Goal: Task Accomplishment & Management: Use online tool/utility

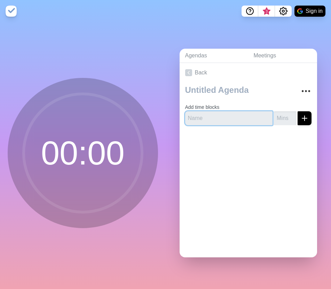
click at [229, 117] on input "text" at bounding box center [229, 118] width 88 height 14
click at [267, 57] on link "Meetings" at bounding box center [282, 56] width 69 height 14
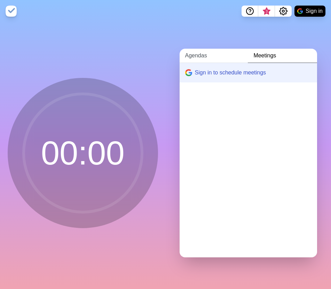
click at [202, 56] on link "Agendas" at bounding box center [213, 56] width 68 height 14
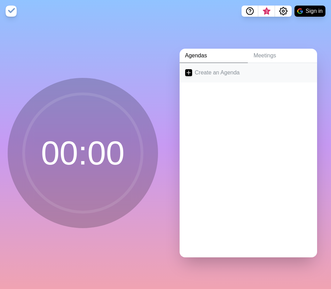
click at [195, 75] on link "Create an Agenda" at bounding box center [248, 72] width 138 height 19
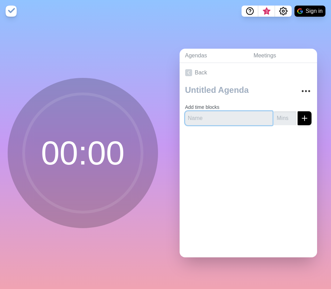
click at [209, 121] on input "text" at bounding box center [229, 118] width 88 height 14
type input "S"
type input "N"
type input "Notifications of Patching"
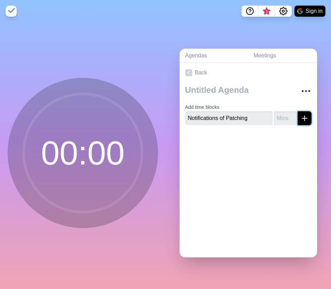
click at [302, 114] on icon "submit" at bounding box center [304, 118] width 8 height 8
click at [286, 118] on input "number" at bounding box center [285, 118] width 22 height 14
type input "4"
type input "5"
click at [299, 117] on button "submit" at bounding box center [304, 118] width 14 height 14
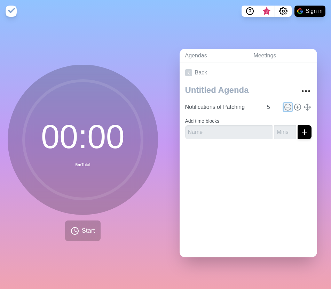
click at [288, 107] on icon at bounding box center [288, 107] width 8 height 8
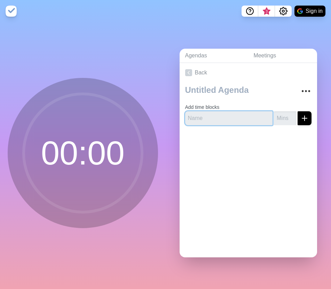
click at [241, 123] on input "text" at bounding box center [229, 118] width 88 height 14
type input "Notifications of patching"
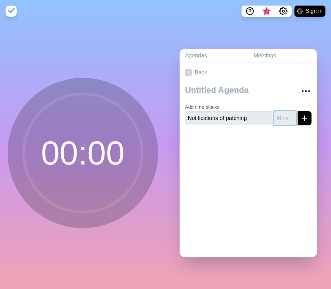
click at [283, 118] on input "number" at bounding box center [285, 118] width 22 height 14
type input "5"
click at [303, 118] on icon "submit" at bounding box center [304, 118] width 8 height 8
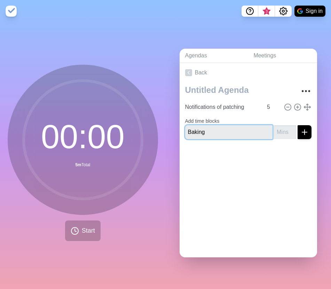
type input "Baking"
click at [290, 132] on input "-1" at bounding box center [285, 132] width 22 height 14
type input "-1"
type input "1"
click at [306, 128] on icon "submit" at bounding box center [304, 132] width 8 height 8
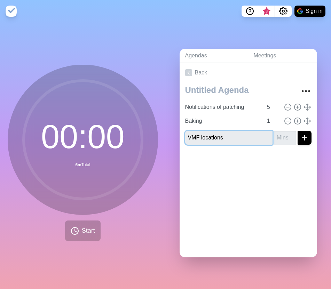
type input "VMF locations"
click at [283, 137] on input "number" at bounding box center [285, 138] width 22 height 14
type input "2"
click at [304, 136] on line "submit" at bounding box center [304, 137] width 0 height 5
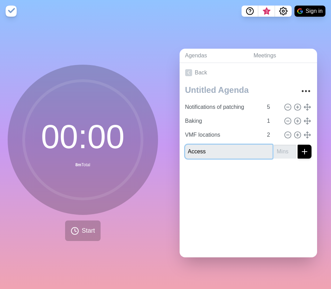
type input "Access"
click at [282, 152] on input "number" at bounding box center [285, 152] width 22 height 14
type input "5"
click at [300, 153] on icon "submit" at bounding box center [304, 151] width 8 height 8
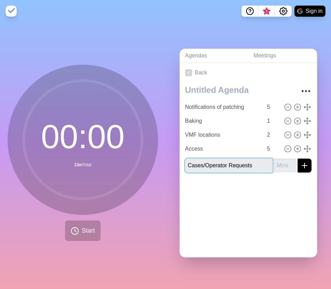
type input "Cases/Operator Requests"
click at [284, 161] on input "number" at bounding box center [285, 166] width 22 height 14
type input "5"
click at [309, 159] on button "submit" at bounding box center [304, 166] width 14 height 14
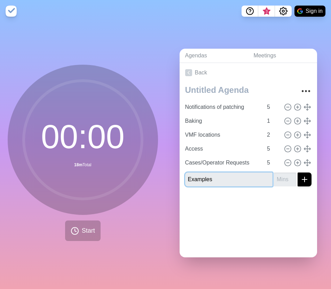
type input "Examples"
click at [283, 176] on input "number" at bounding box center [285, 179] width 22 height 14
type input "4"
click at [309, 182] on button "submit" at bounding box center [304, 179] width 14 height 14
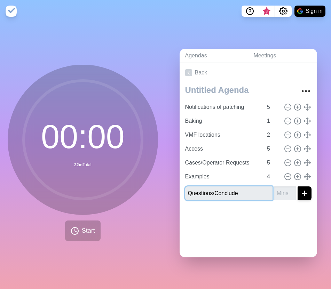
type input "Questions/Conclude"
click at [281, 190] on input "number" at bounding box center [285, 193] width 22 height 14
type input "3"
click at [306, 195] on icon "submit" at bounding box center [304, 193] width 8 height 8
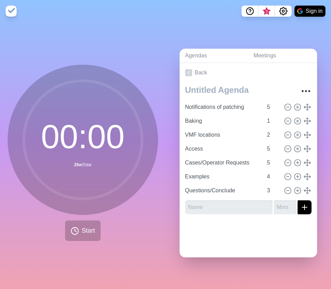
click at [299, 238] on div at bounding box center [248, 234] width 138 height 28
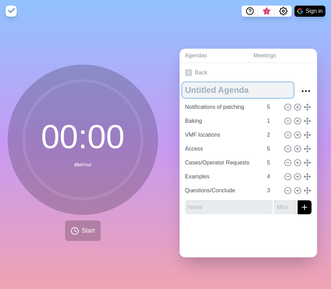
click at [229, 87] on textarea at bounding box center [237, 89] width 111 height 15
type textarea "Patching"
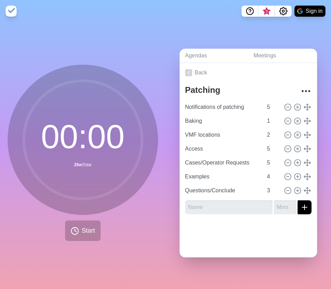
click at [225, 239] on div at bounding box center [248, 234] width 138 height 28
click at [242, 209] on input "text" at bounding box center [229, 207] width 88 height 14
type input "GSOC/SISV"
click at [290, 210] on input "-1" at bounding box center [285, 207] width 22 height 14
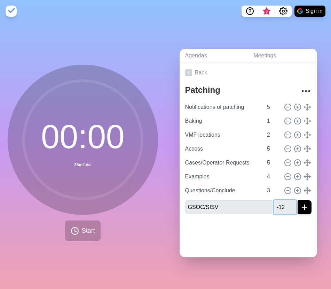
type input "-1"
type input "-2"
type input "2"
click at [302, 204] on icon "submit" at bounding box center [304, 207] width 8 height 8
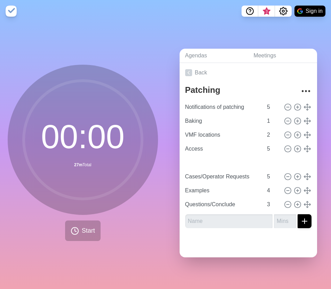
type input "GSOC/SISV"
type input "2"
type input "Cases/Operator Requests"
type input "5"
type input "Examples"
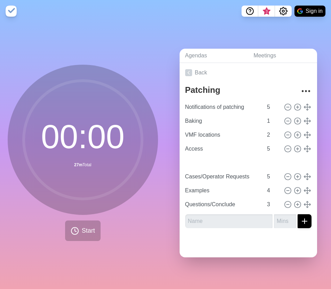
type input "4"
type input "Questions/Conclude"
type input "3"
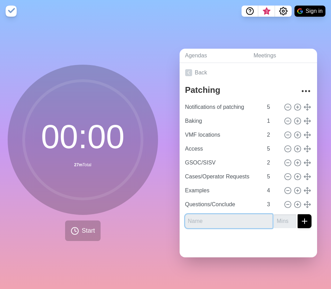
click at [214, 223] on input "text" at bounding box center [229, 221] width 88 height 14
type input "Pipelines"
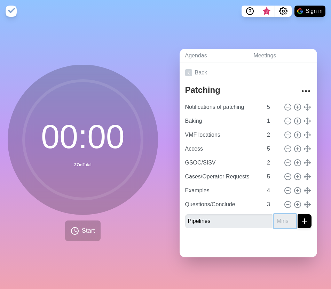
click at [283, 219] on input "number" at bounding box center [285, 221] width 22 height 14
type input "2"
click at [301, 221] on icon "submit" at bounding box center [304, 221] width 8 height 8
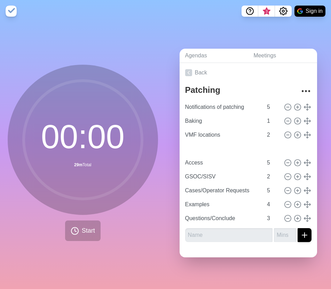
type input "Pipelines"
type input "2"
type input "Access"
type input "5"
type input "GSOC/SISV"
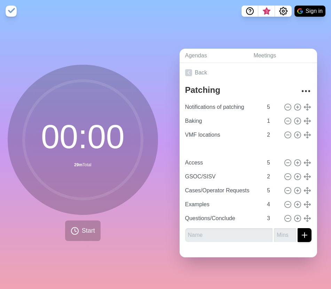
type input "2"
type input "Cases/Operator Requests"
type input "5"
type input "Examples"
type input "4"
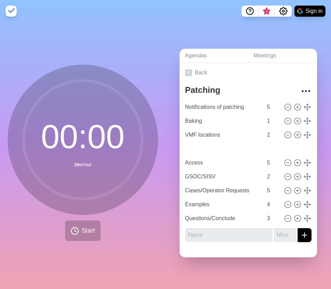
type input "Questions/Conclude"
type input "3"
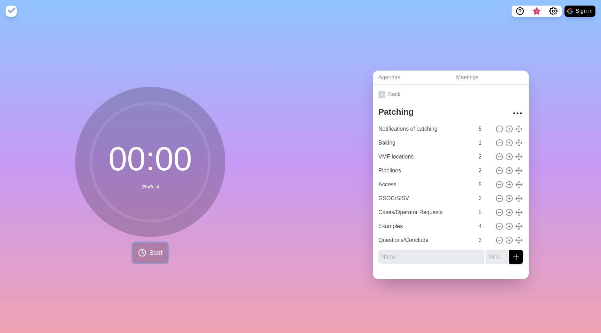
click at [158, 253] on span "Start" at bounding box center [155, 252] width 13 height 9
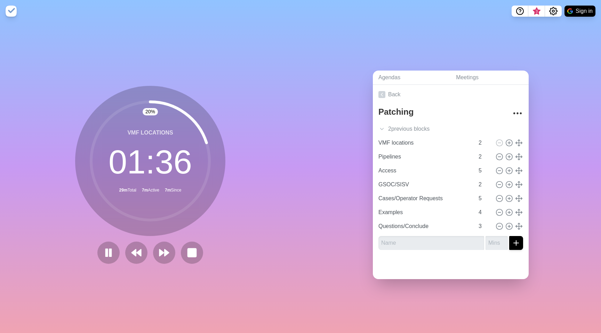
click at [330, 158] on div "Agendas Meetings Back Patching 2 previous block s Notifications of patching 5 B…" at bounding box center [450, 177] width 300 height 311
